Goal: Transaction & Acquisition: Purchase product/service

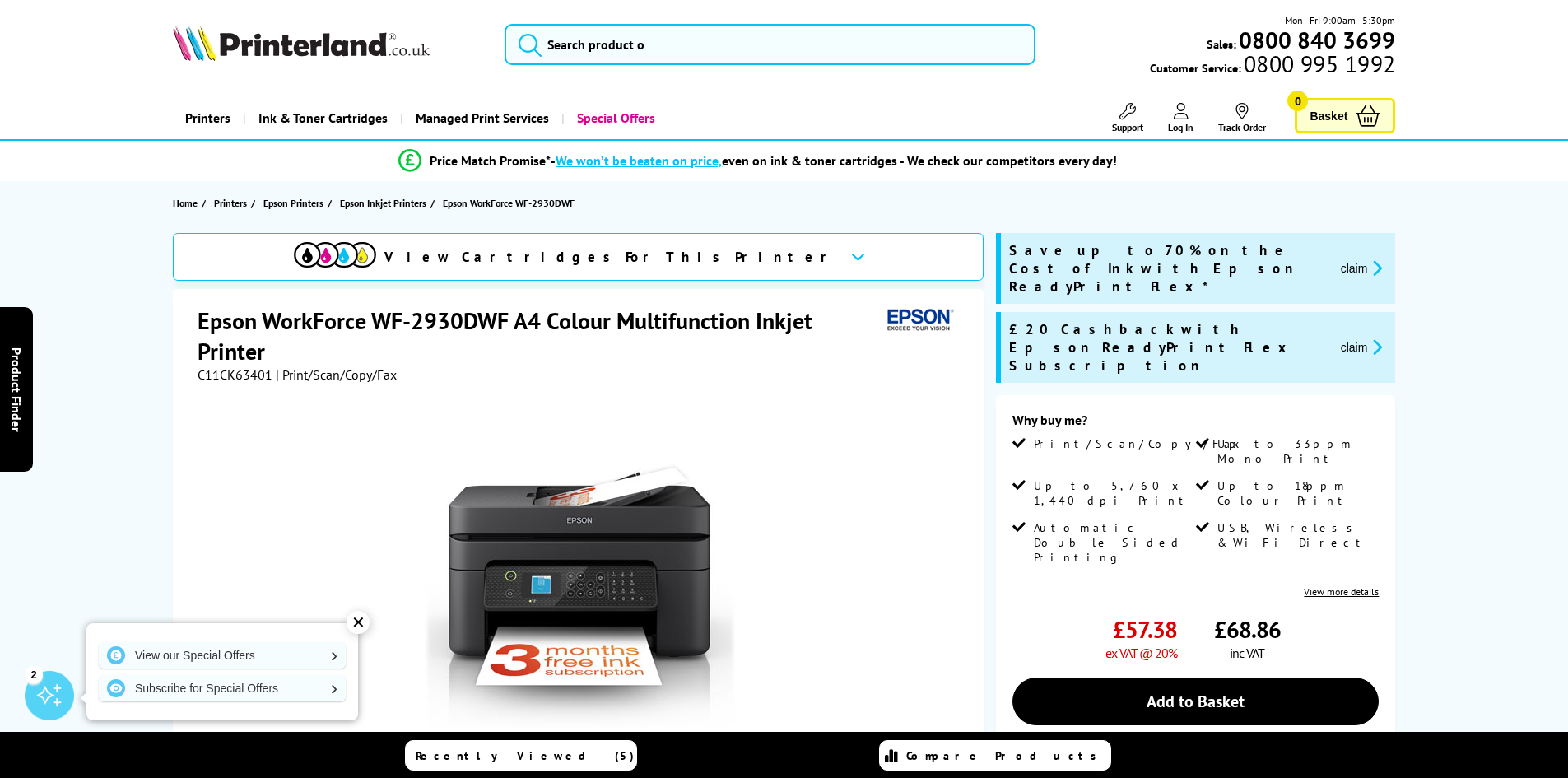
click at [710, 253] on div "View Cartridges For This Printer" at bounding box center [578, 257] width 811 height 48
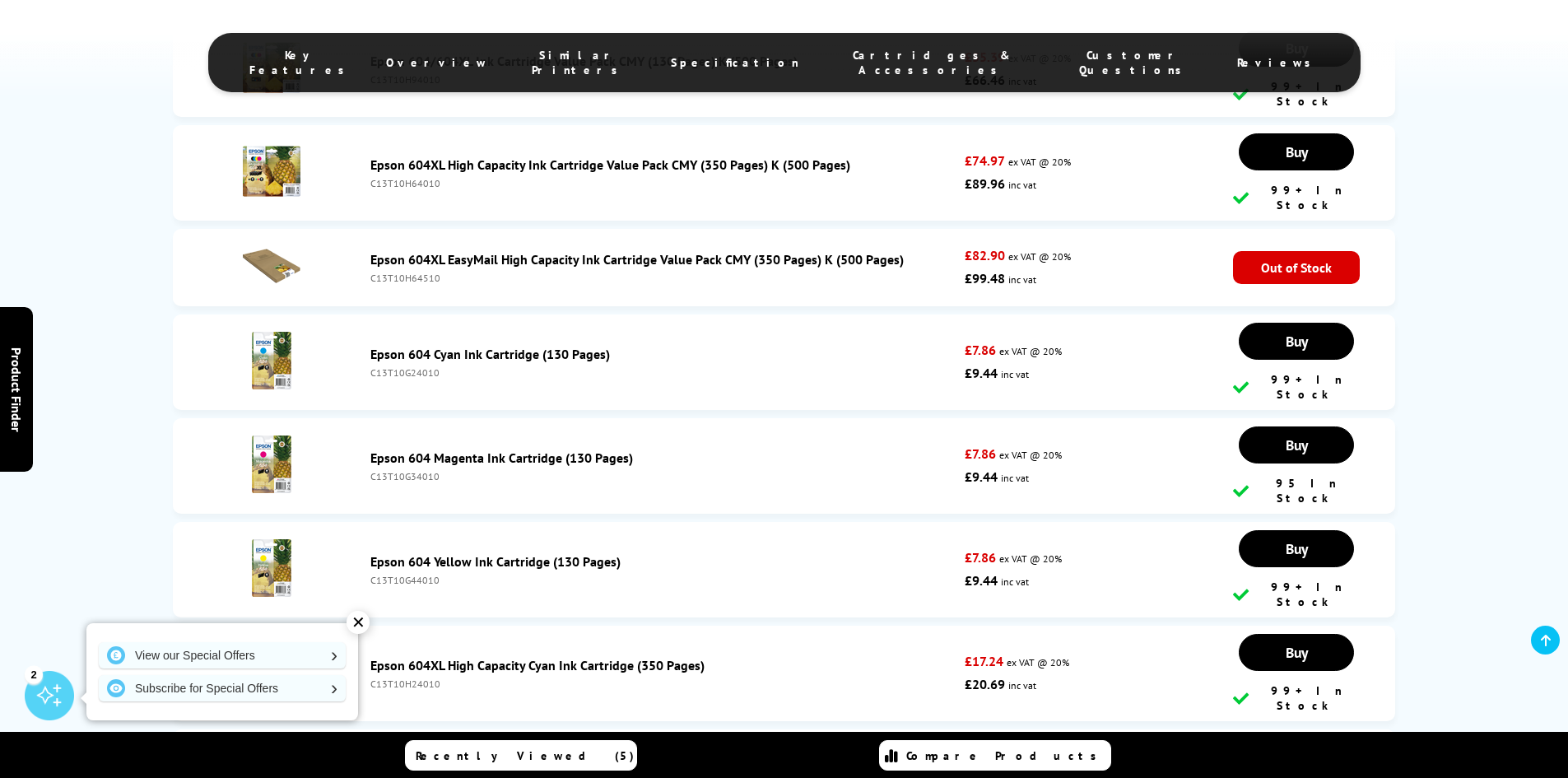
scroll to position [4479, 0]
